Goal: Information Seeking & Learning: Learn about a topic

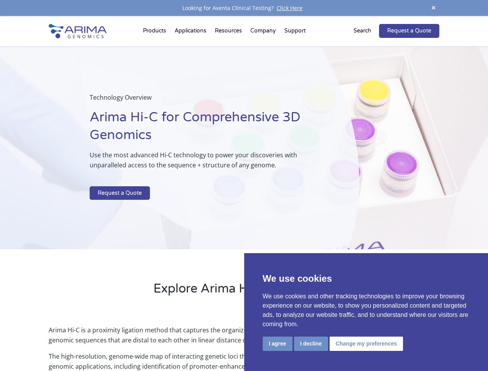
click at [244, 186] on p at bounding box center [205, 181] width 231 height 10
click at [278, 344] on button "I agree" at bounding box center [278, 344] width 30 height 14
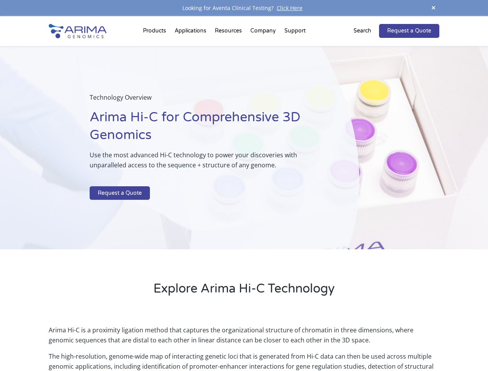
click at [311, 344] on p "Arima Hi-C is a proximity ligation method that captures the organizational stru…" at bounding box center [244, 338] width 391 height 26
click at [365, 344] on p "Arima Hi-C is a proximity ligation method that captures the organizational stru…" at bounding box center [244, 338] width 391 height 26
click at [434, 8] on span at bounding box center [434, 8] width 12 height 10
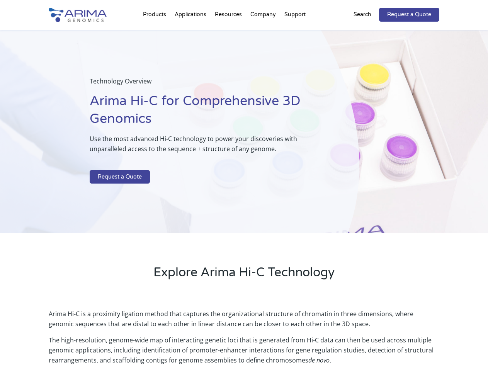
click at [244, 194] on div "Technology Overview Arima Hi-C for Comprehensive 3D Genomics Use the most advan…" at bounding box center [180, 132] width 360 height 204
click at [156, 32] on div "Technology Overview Arima Hi-C for Comprehensive 3D Genomics Use the most advan…" at bounding box center [180, 132] width 360 height 204
click at [229, 32] on div "Technology Overview Arima Hi-C for Comprehensive 3D Genomics Use the most advan…" at bounding box center [180, 132] width 360 height 204
click at [264, 32] on div "Technology Overview Arima Hi-C for Comprehensive 3D Genomics Use the most advan…" at bounding box center [180, 132] width 360 height 204
click at [295, 32] on div "Technology Overview Arima Hi-C for Comprehensive 3D Genomics Use the most advan…" at bounding box center [180, 132] width 360 height 204
